Goal: Task Accomplishment & Management: Use online tool/utility

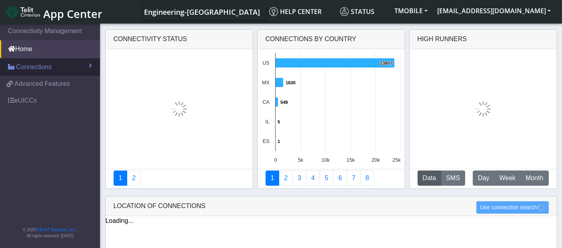
click at [28, 70] on span "Connections" at bounding box center [34, 67] width 36 height 10
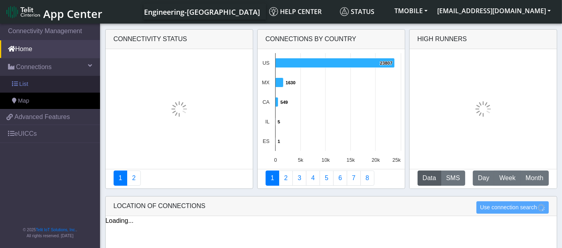
click at [30, 88] on link "List" at bounding box center [50, 84] width 100 height 17
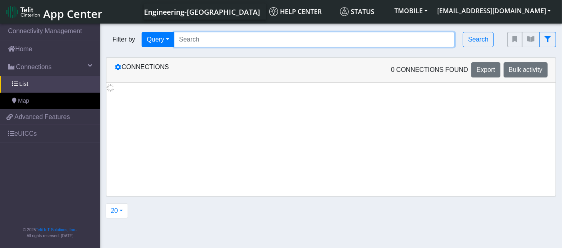
click at [211, 42] on input "Search..." at bounding box center [314, 39] width 281 height 15
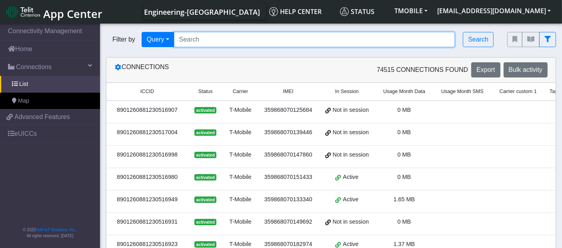
paste input "8901260881324338747"
type input "8901260881324338747"
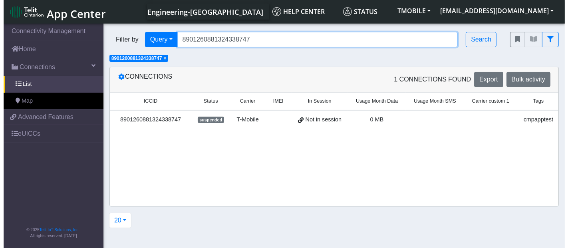
scroll to position [0, 55]
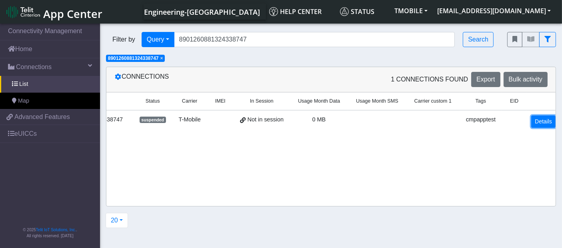
click at [535, 120] on link "Details" at bounding box center [543, 122] width 24 height 12
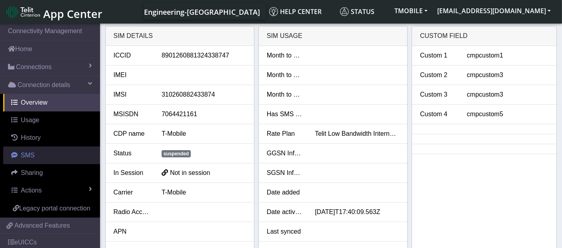
click at [48, 151] on link "SMS" at bounding box center [51, 156] width 97 height 18
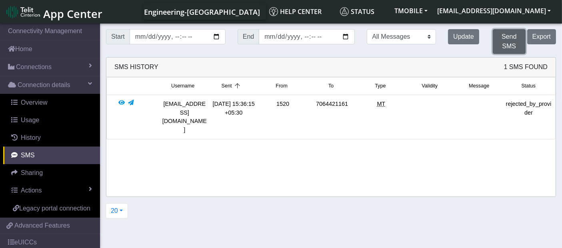
click at [504, 34] on button "Send SMS" at bounding box center [508, 41] width 33 height 25
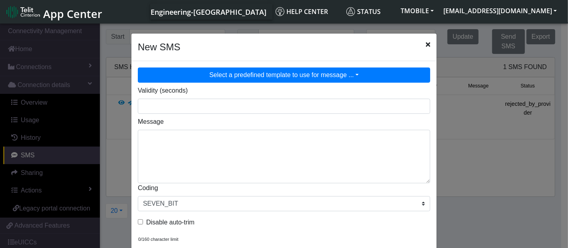
click at [278, 75] on button "Select a predefined template to use for message ..." at bounding box center [284, 75] width 293 height 15
click at [426, 44] on icon "Close" at bounding box center [428, 44] width 4 height 6
